Goal: Complete application form: Complete application form

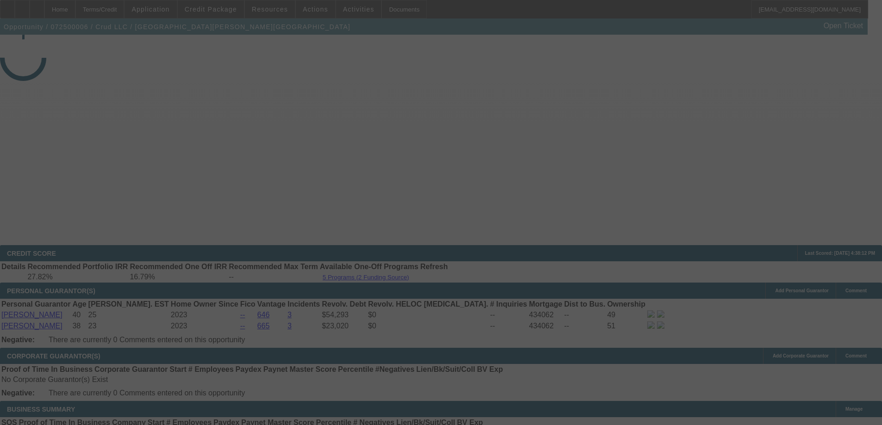
select select "3"
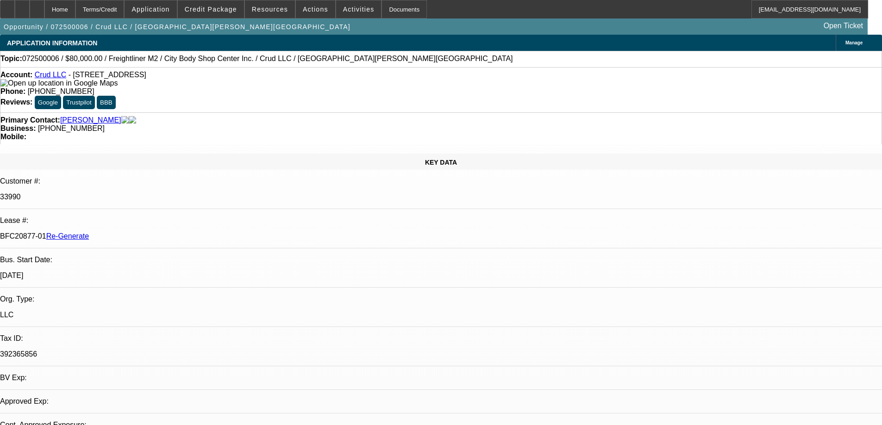
select select "0"
select select "2"
select select "0"
select select "6"
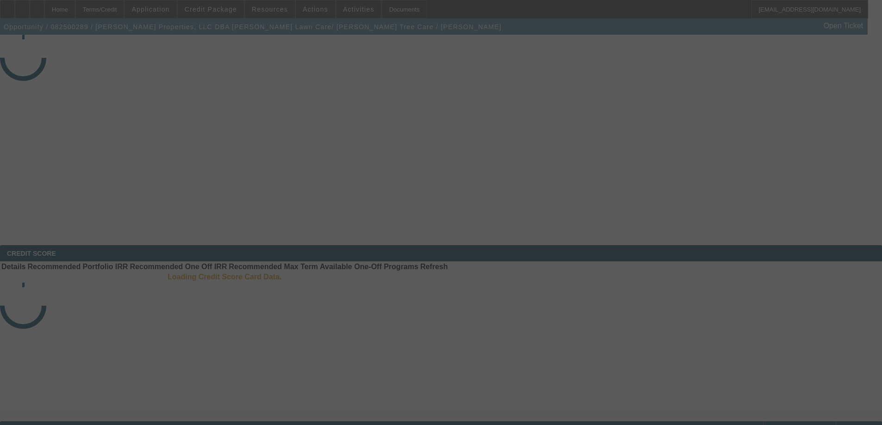
select select "3"
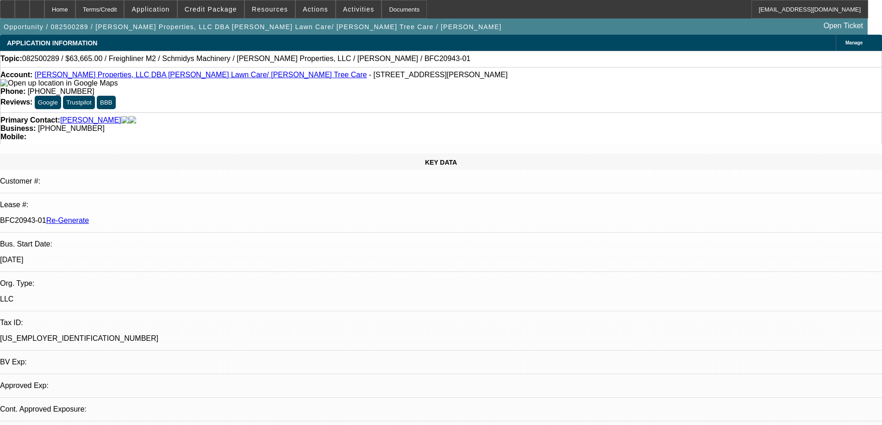
select select "0"
select select "6"
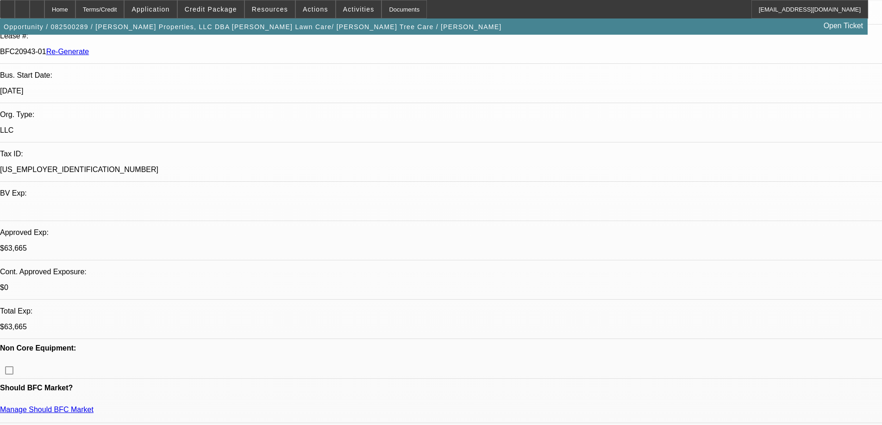
scroll to position [185, 0]
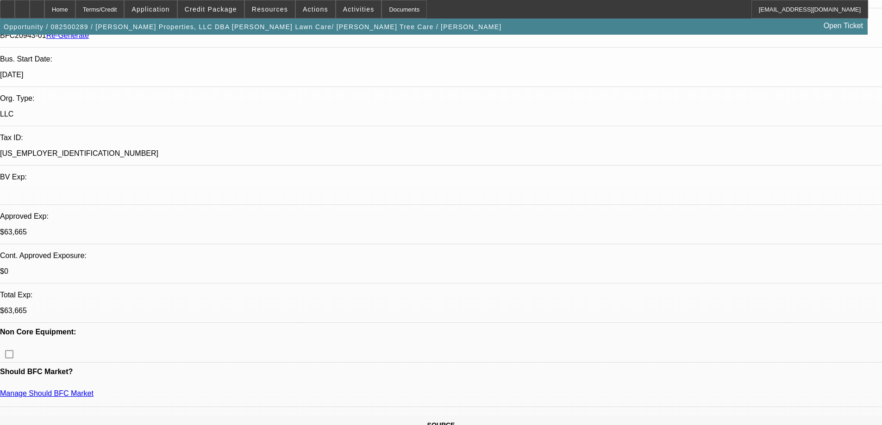
click at [382, 7] on div "Documents" at bounding box center [403, 9] width 45 height 19
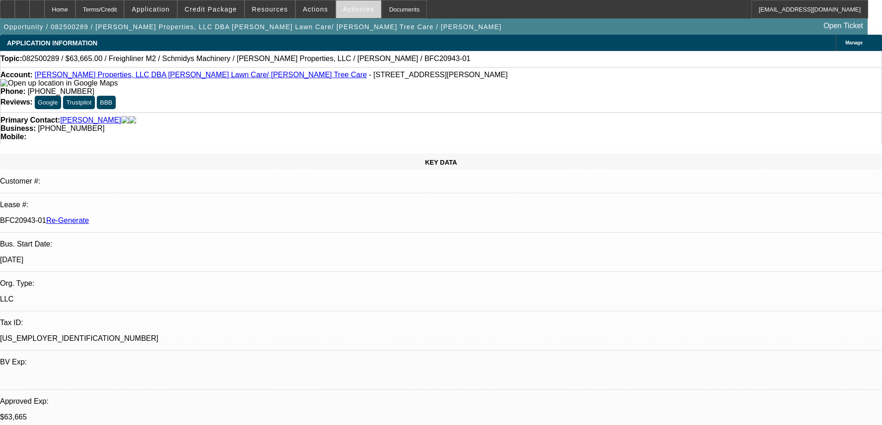
click at [336, 11] on span at bounding box center [358, 9] width 45 height 22
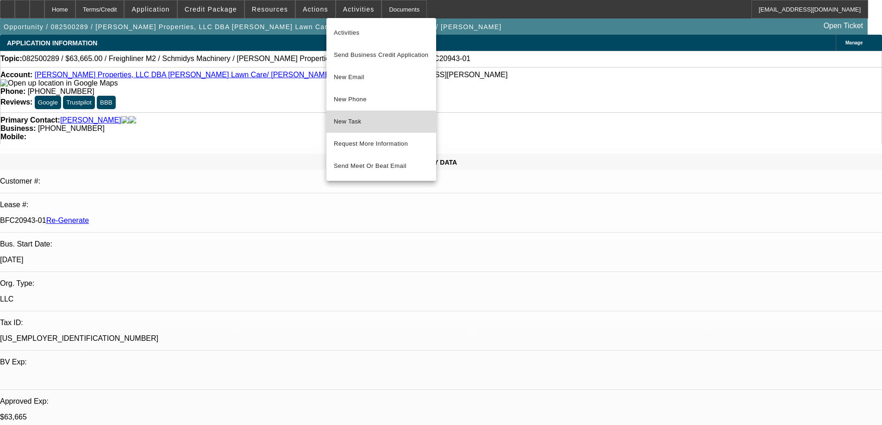
click at [344, 123] on span "New Task" at bounding box center [381, 121] width 95 height 11
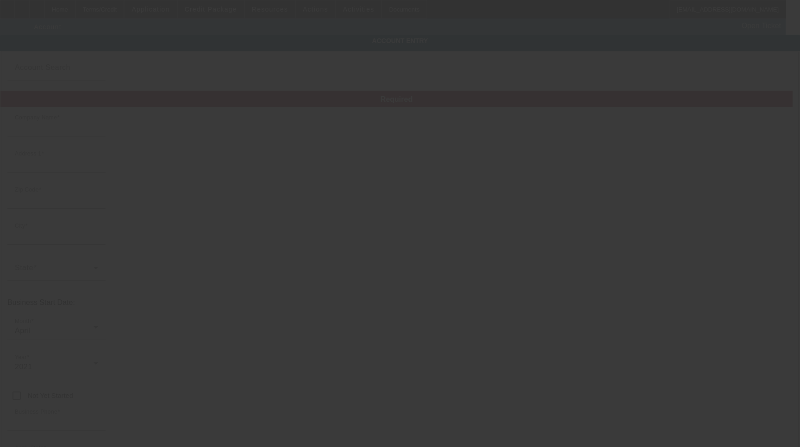
type input "Truelove Properties, LLC"
type input "[STREET_ADDRESS]"
type input "46143"
type input "Greenwood"
type input "[PHONE_NUMBER]"
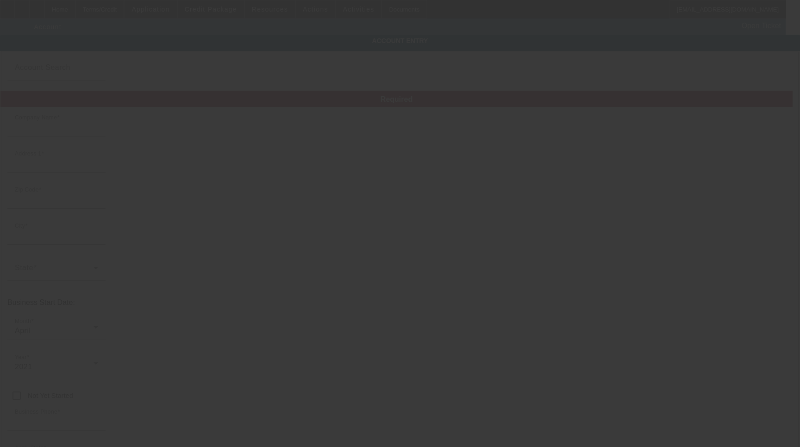
type input "Truelove Lawn Care/ Truelove Tree Care"
type input "truelovejeff@hotmail.com"
type input "[US_EMPLOYER_IDENTIFICATION_NUMBER]"
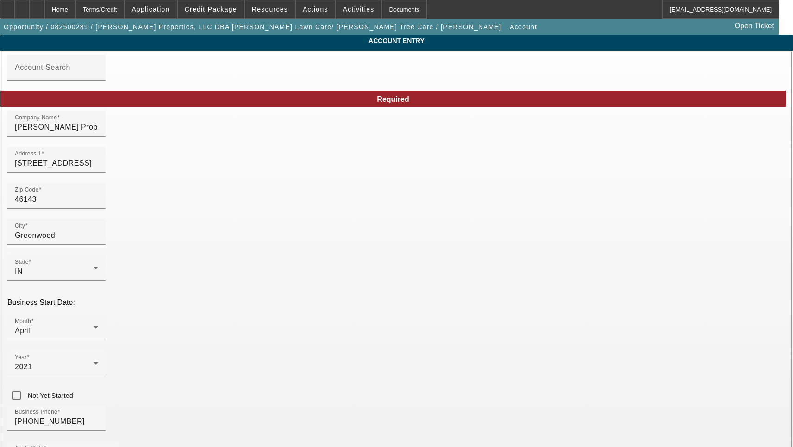
type input "8/12/2025"
click at [98, 133] on input "Truelove Properties, LLC" at bounding box center [56, 127] width 83 height 11
type input "[PERSON_NAME] Properties LLC"
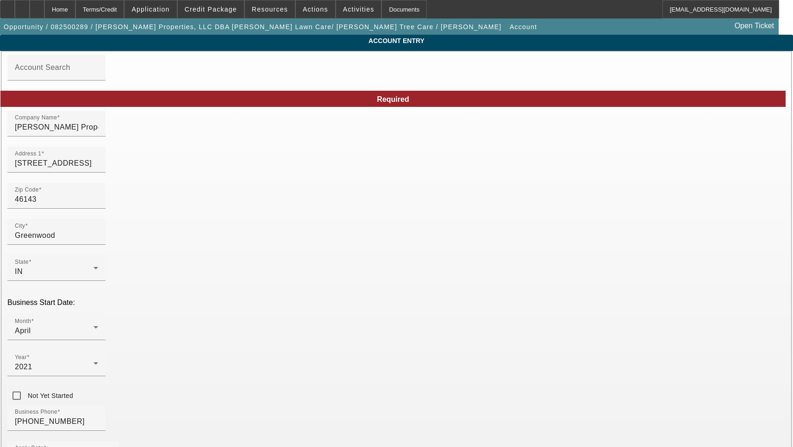
click at [98, 168] on input "4113 Dartmoor Dr" at bounding box center [56, 163] width 83 height 11
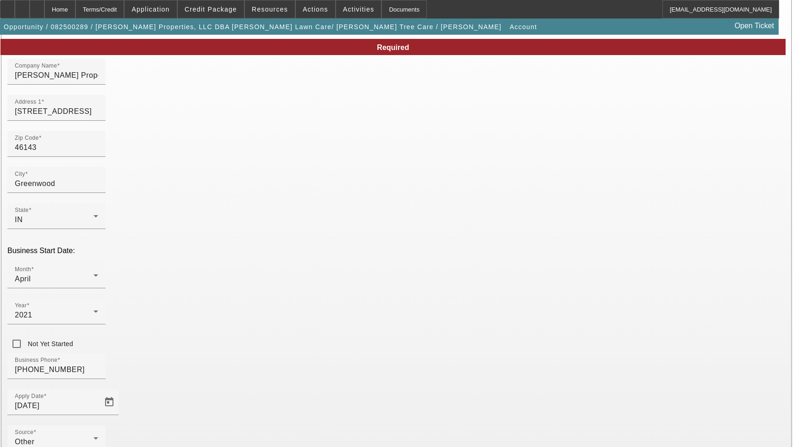
scroll to position [99, 0]
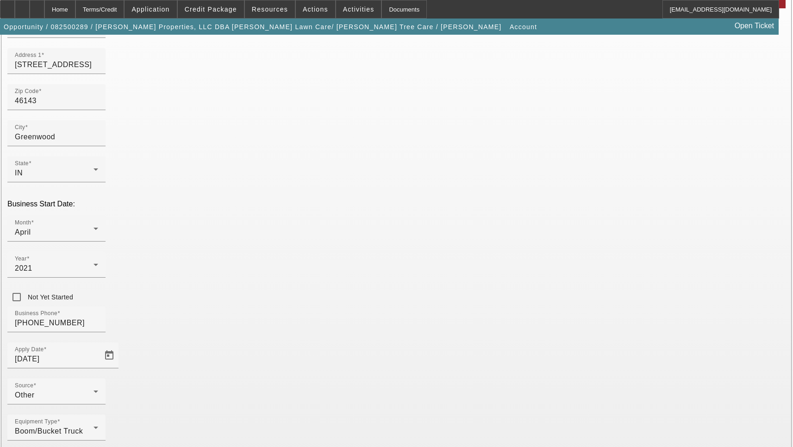
type input "Johnson"
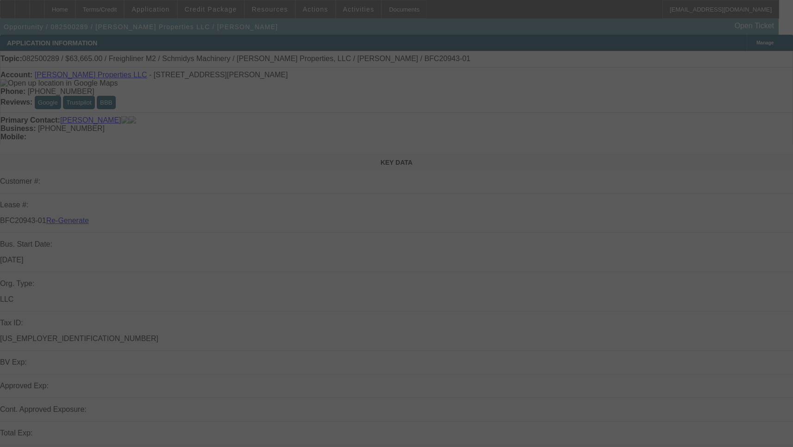
select select "3"
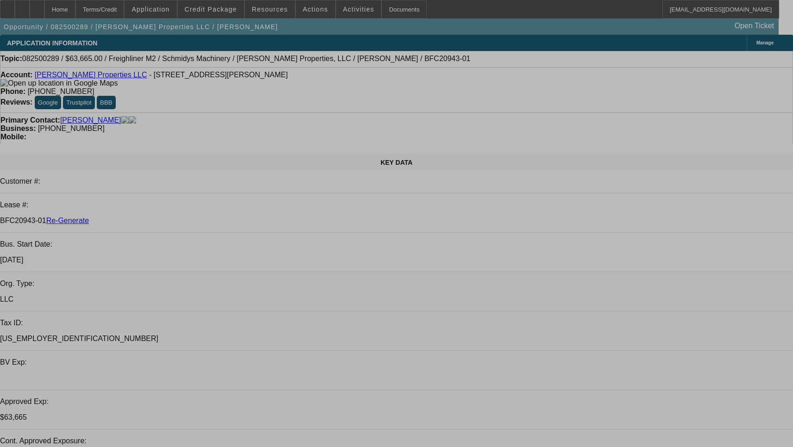
select select "0"
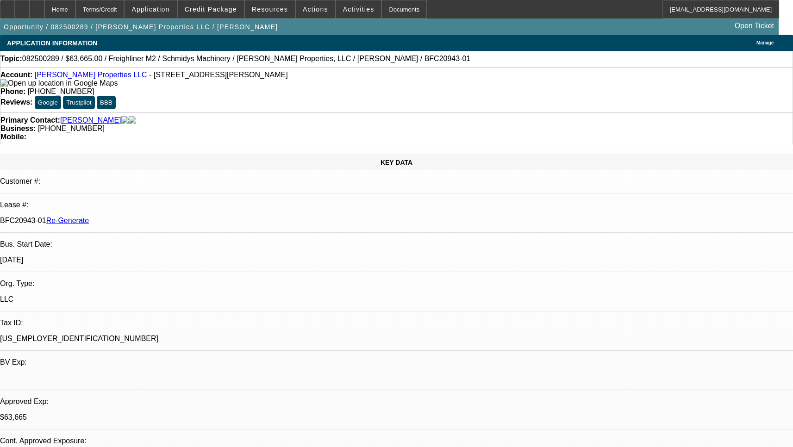
select select "0"
select select "6"
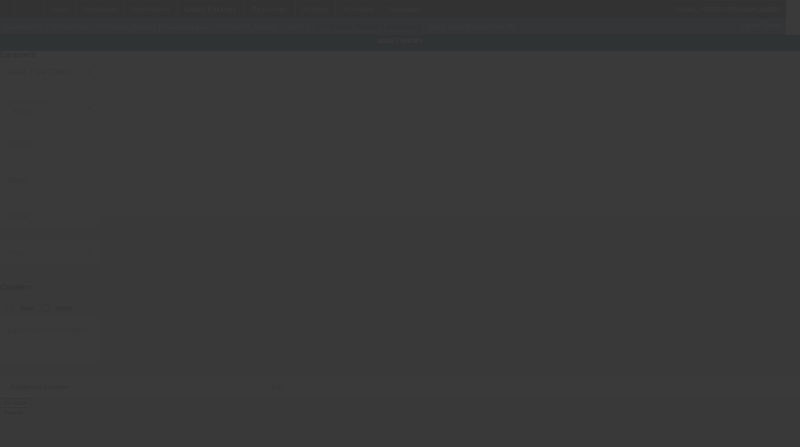
type input "[US_VEHICLE_IDENTIFICATION_NUMBER]"
type input "Freighliner"
type input "M2"
radio input "true"
type input "[STREET_ADDRESS]"
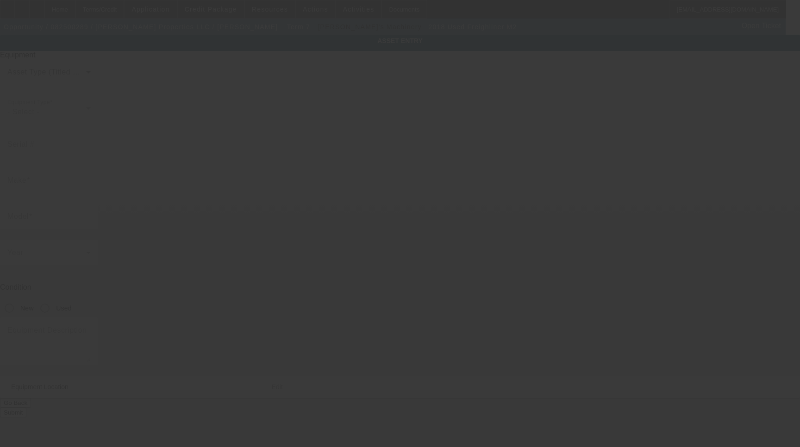
type input "Greenwood"
type input "46143"
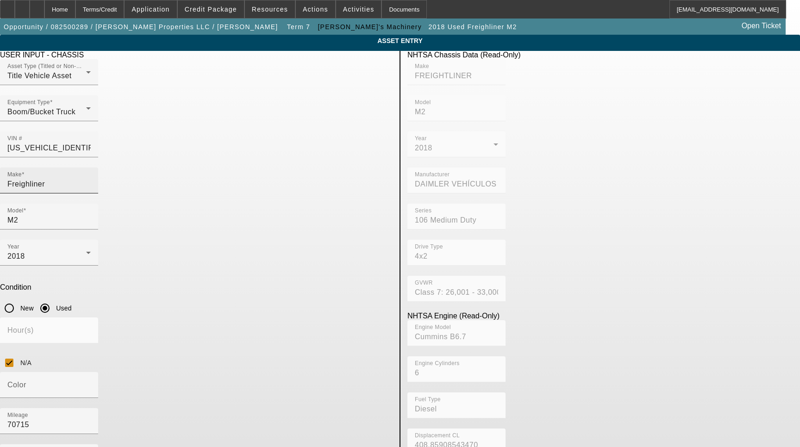
click at [91, 179] on input "Freighliner" at bounding box center [48, 184] width 83 height 11
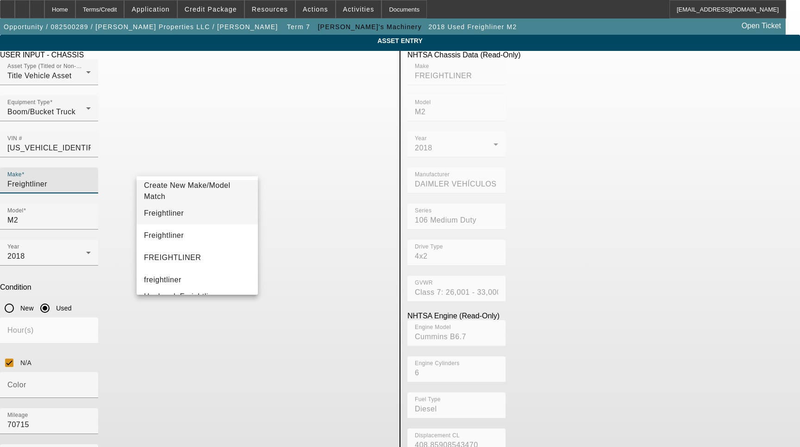
type input "Freightliner"
click at [181, 215] on mat-option "Freightliner" at bounding box center [197, 213] width 121 height 22
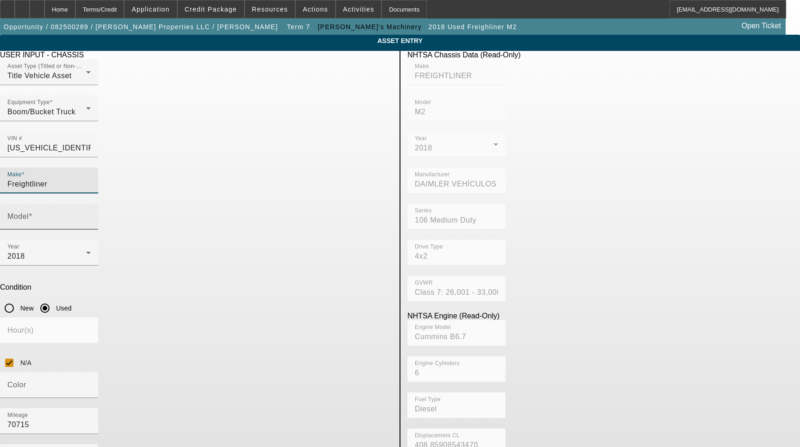
click at [91, 215] on input "Model" at bounding box center [48, 220] width 83 height 11
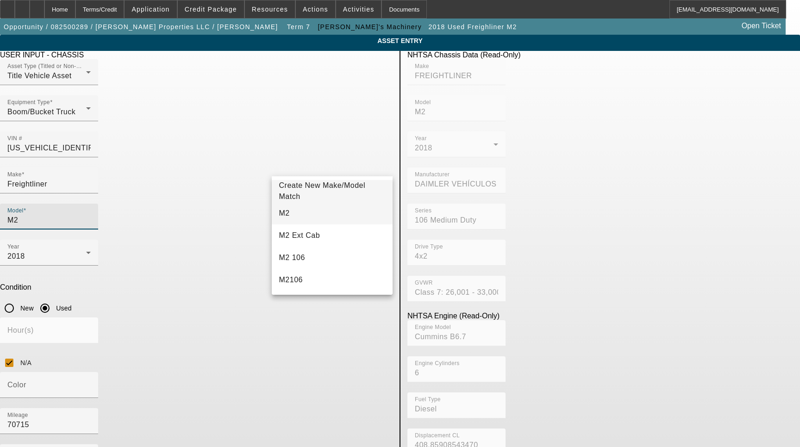
type input "M2"
click at [316, 210] on mat-option "M2" at bounding box center [332, 213] width 121 height 22
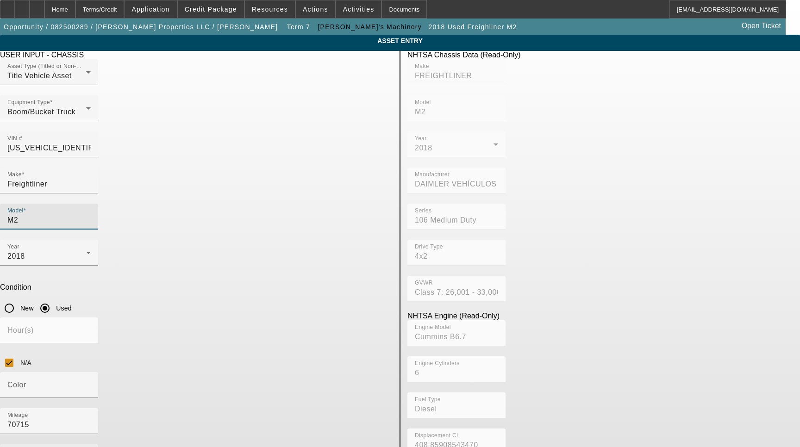
type textarea "with 11' Altec Lr760-70 Boom Includes all options, attachments and accessories"
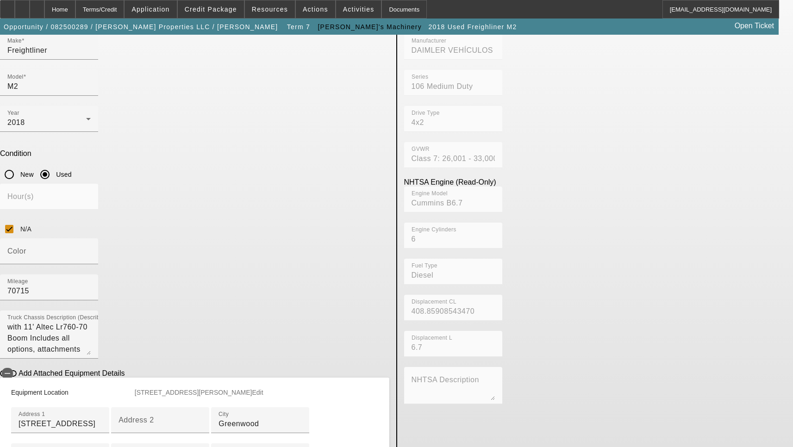
scroll to position [139, 0]
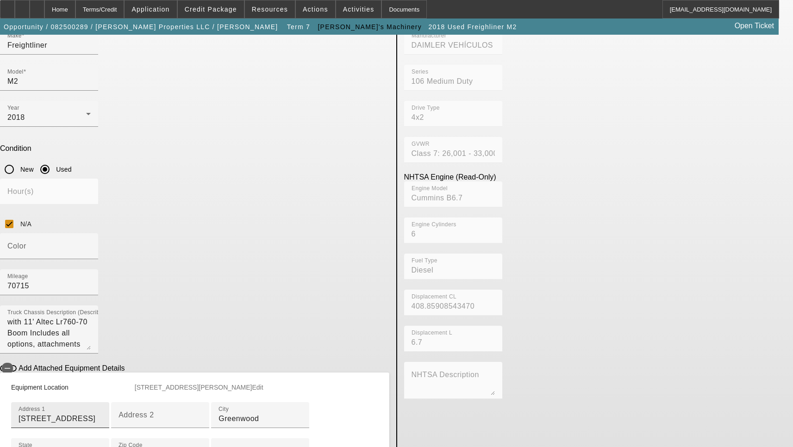
click at [102, 413] on input "[STREET_ADDRESS]" at bounding box center [60, 418] width 83 height 11
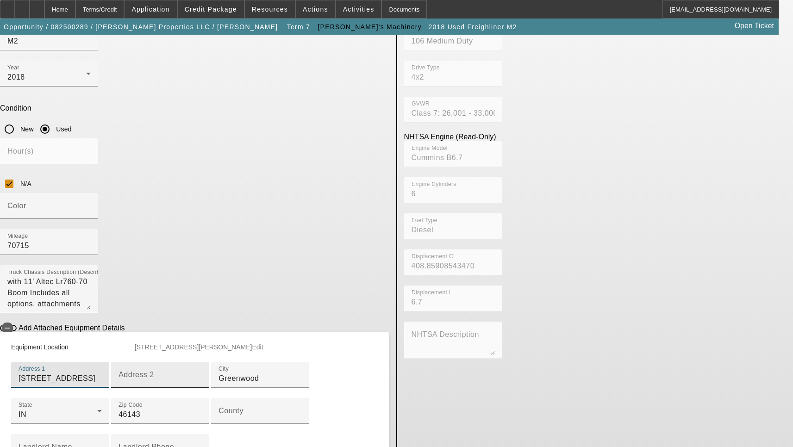
scroll to position [231, 0]
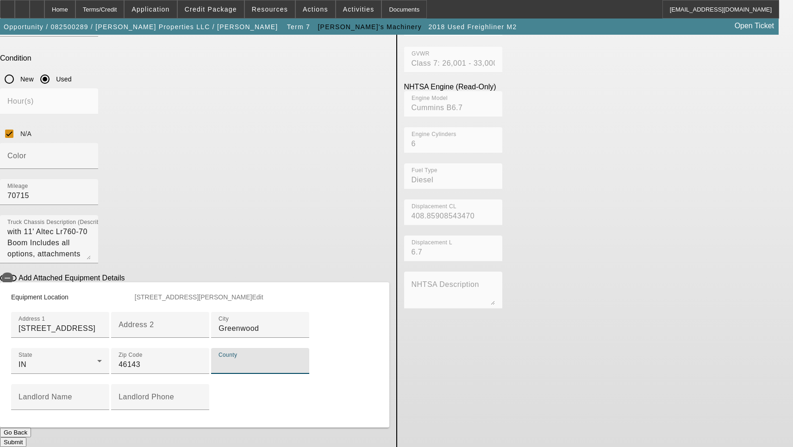
click at [218, 370] on input "County" at bounding box center [259, 364] width 83 height 11
type input "Johnson"
click at [26, 437] on button "Submit" at bounding box center [13, 442] width 26 height 10
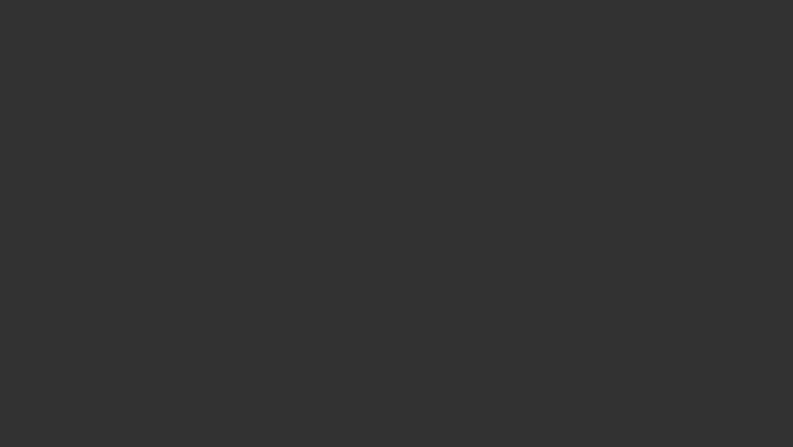
select select "3"
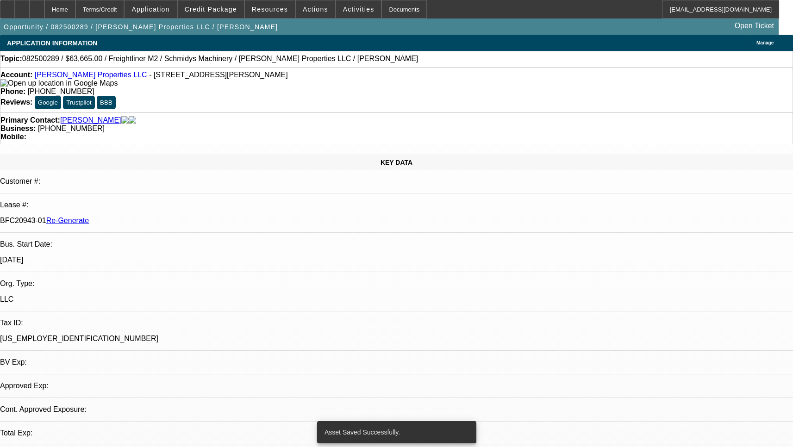
select select "0"
select select "6"
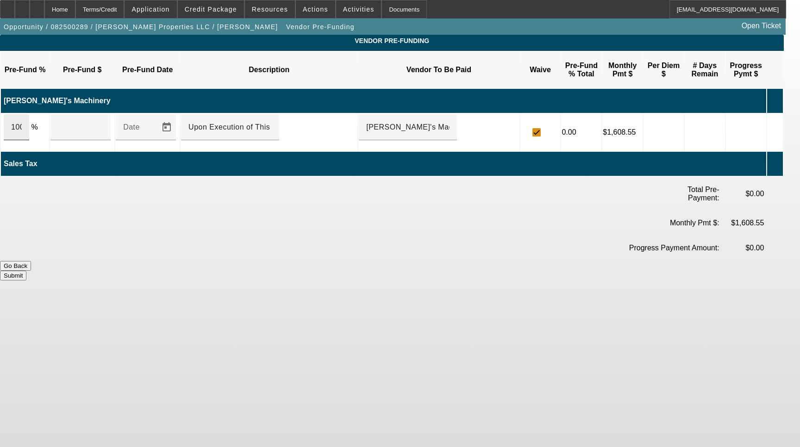
click at [29, 115] on div "100" at bounding box center [16, 127] width 25 height 26
type input "$59,500.00"
click at [26, 271] on button "Submit" at bounding box center [13, 276] width 26 height 10
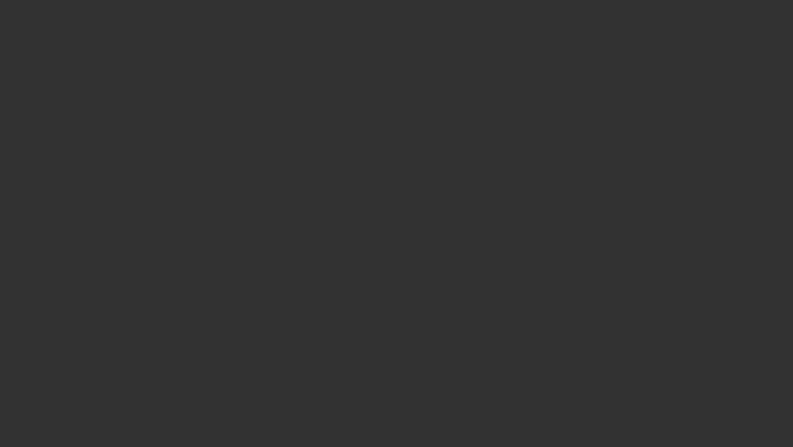
select select "3"
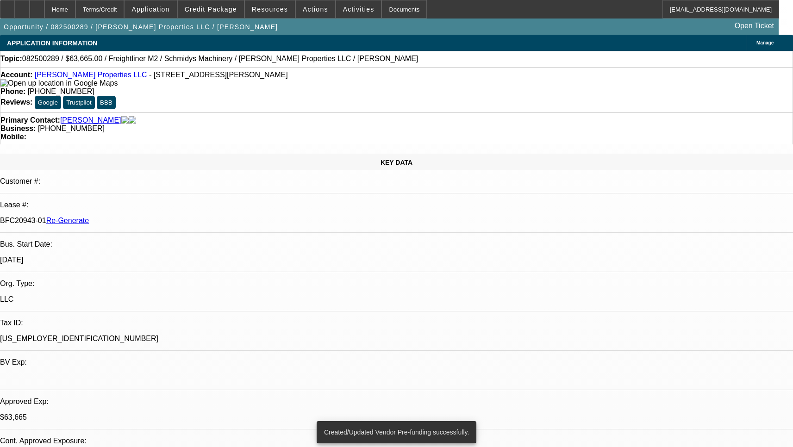
select select "0"
select select "6"
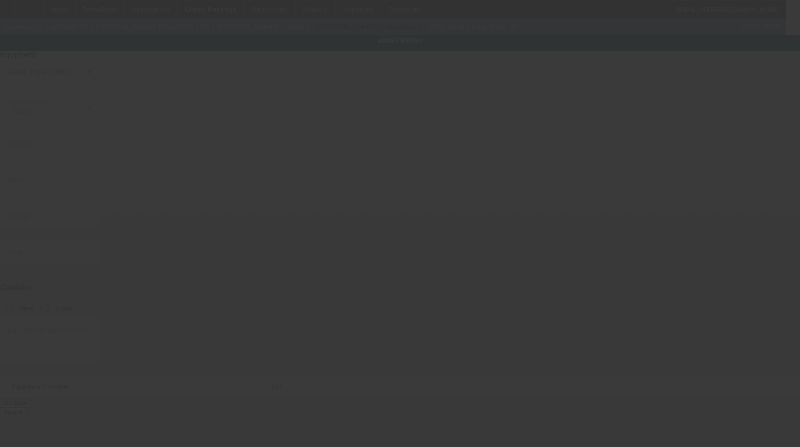
type input "[US_VEHICLE_IDENTIFICATION_NUMBER]"
type input "Freightliner"
type input "M2"
radio input "true"
type textarea "with 11' Altec Lr760-70 Boom Includes all options, attachments and accessories"
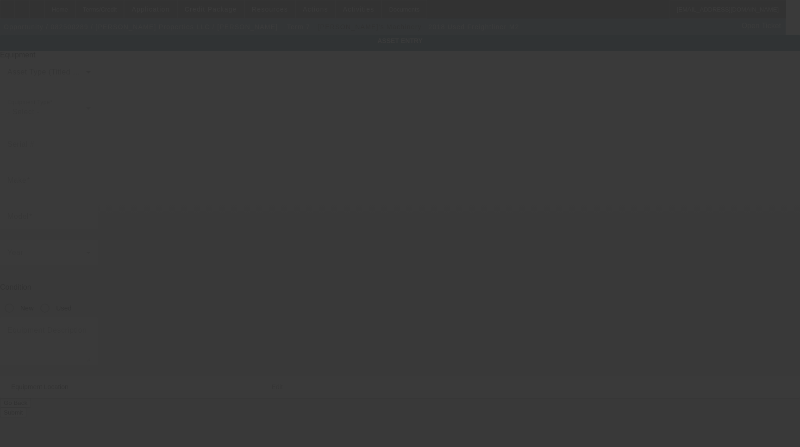
type input "[STREET_ADDRESS]"
type input "Greenwood"
type input "46143"
type input "[PERSON_NAME]"
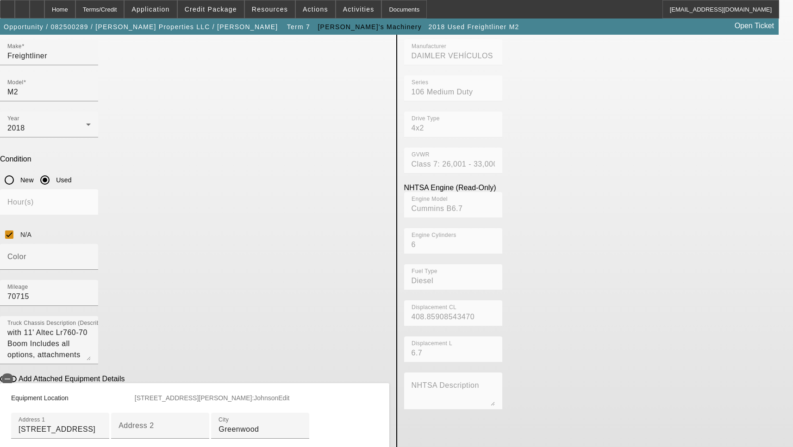
scroll to position [139, 0]
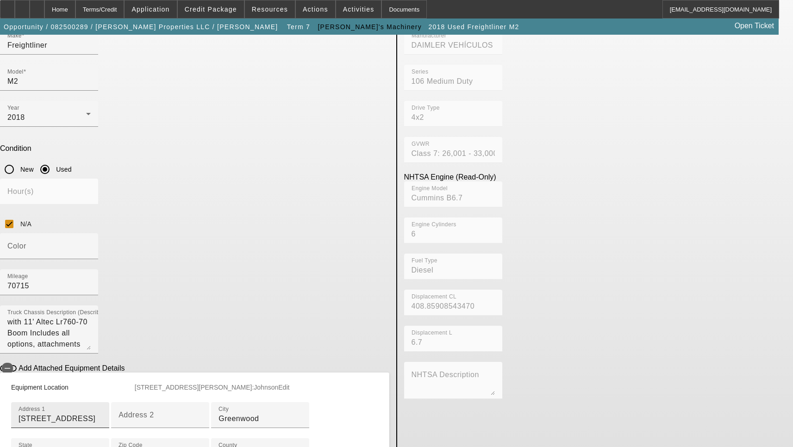
click at [102, 413] on input "4113 Dartmoor Dr" at bounding box center [60, 418] width 83 height 11
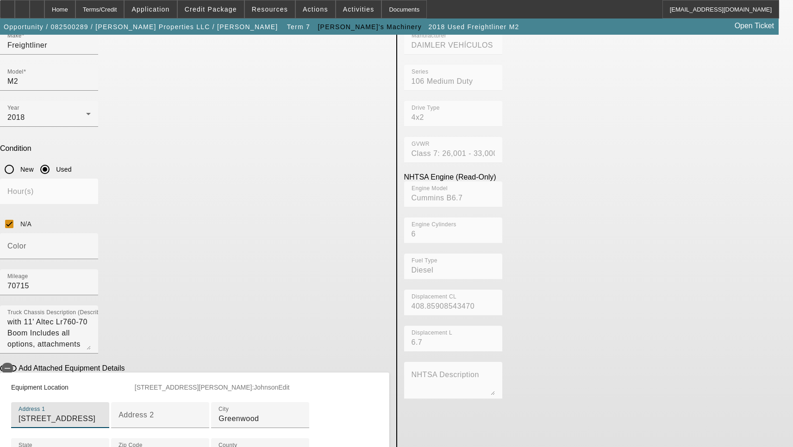
click at [102, 413] on input "4113 Dartmoor Dr" at bounding box center [60, 418] width 83 height 11
type input "5980 N 200 W"
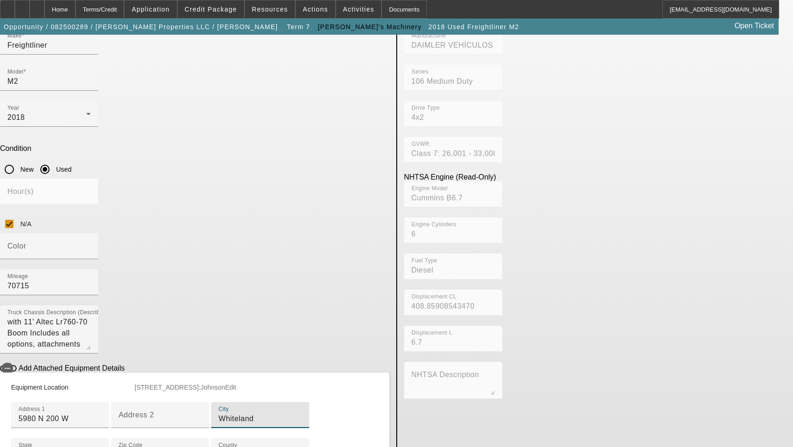
type input "Whiteland"
type input "46184"
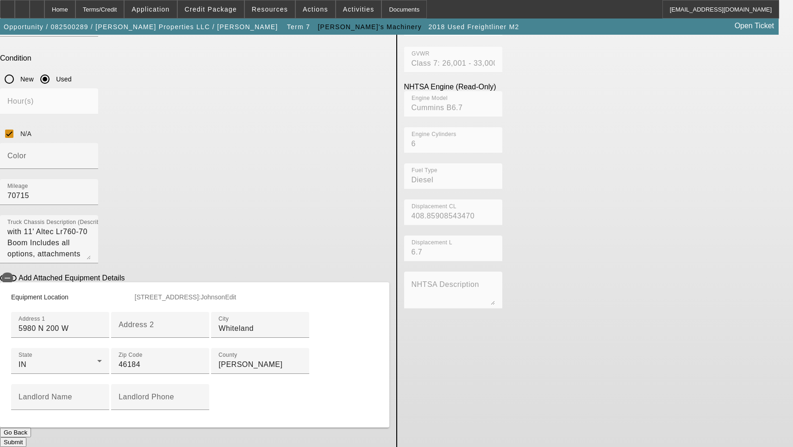
click at [26, 437] on button "Submit" at bounding box center [13, 442] width 26 height 10
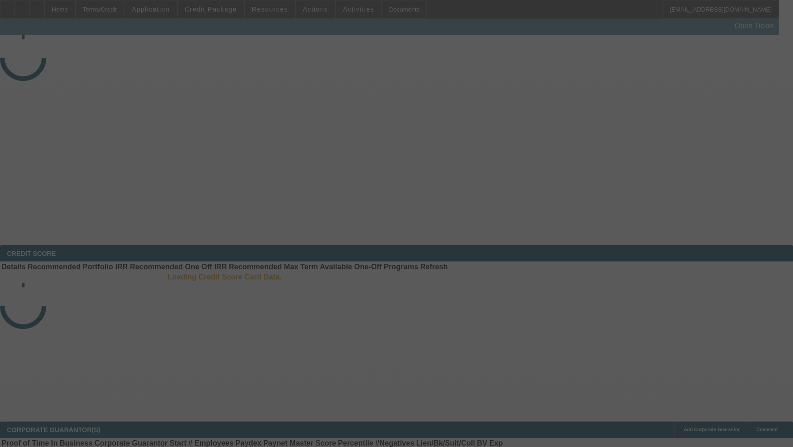
select select "3"
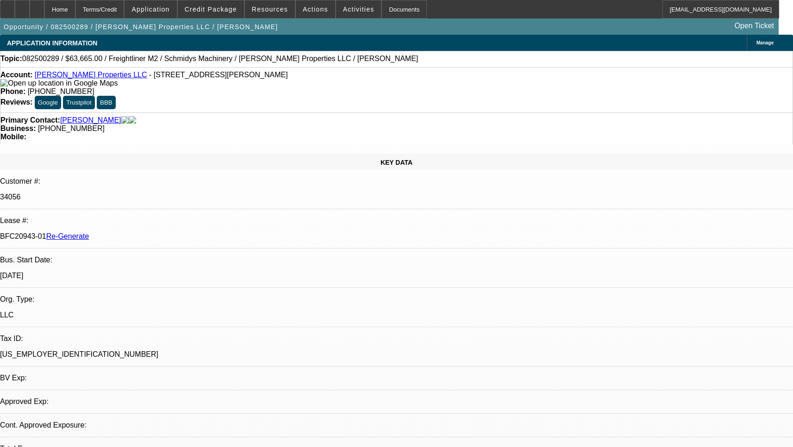
select select "0"
select select "6"
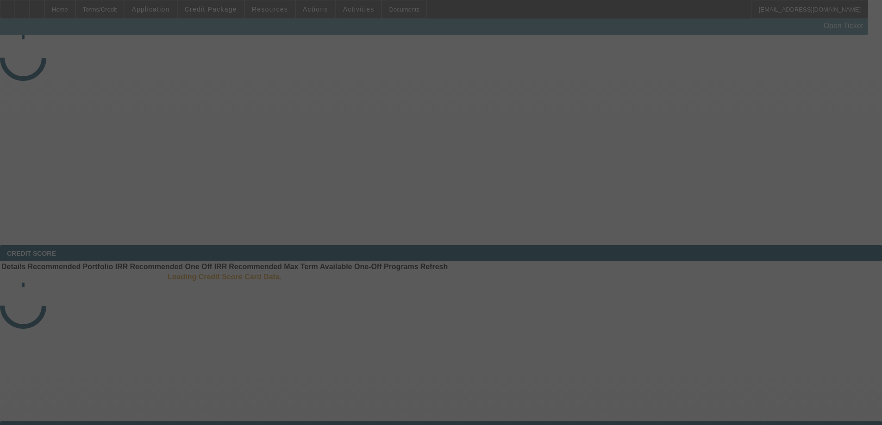
select select "4"
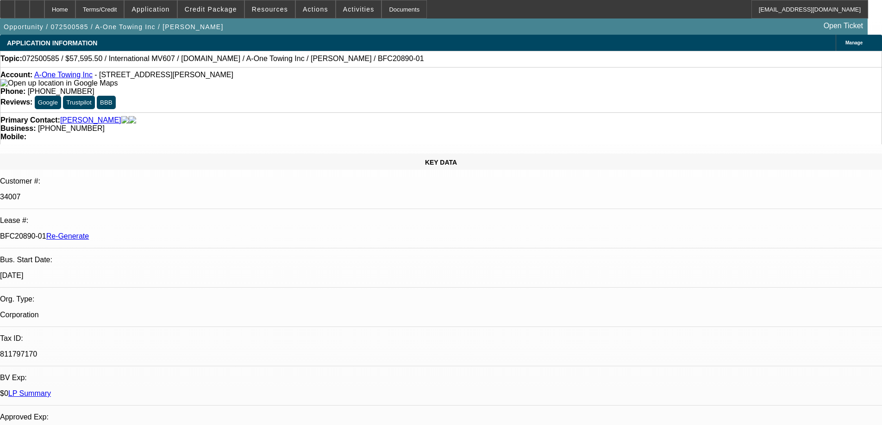
select select "0.1"
select select "0"
select select "3"
select select "0"
select select "6"
